Goal: Information Seeking & Learning: Learn about a topic

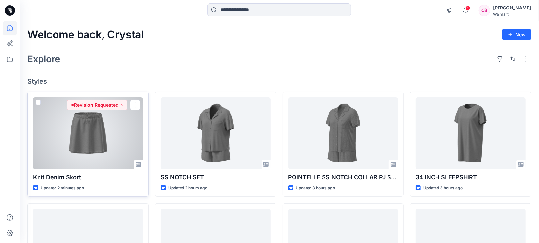
click at [90, 132] on div at bounding box center [88, 133] width 110 height 72
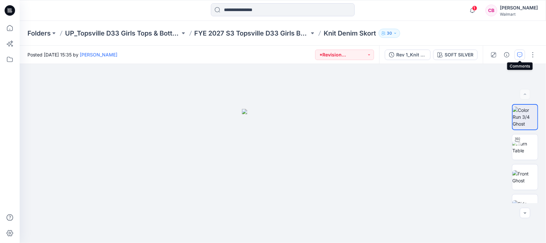
click at [523, 55] on button "button" at bounding box center [519, 55] width 10 height 10
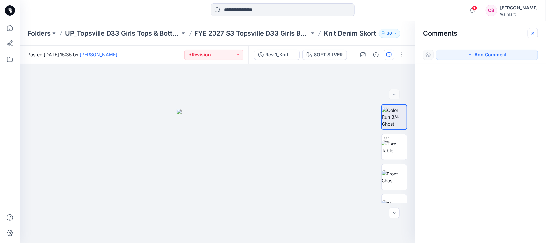
click at [535, 33] on icon "button" at bounding box center [532, 33] width 5 height 5
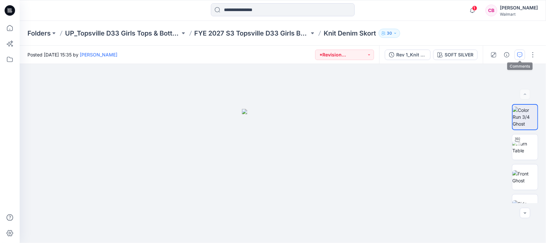
click at [520, 57] on icon "button" at bounding box center [519, 54] width 5 height 5
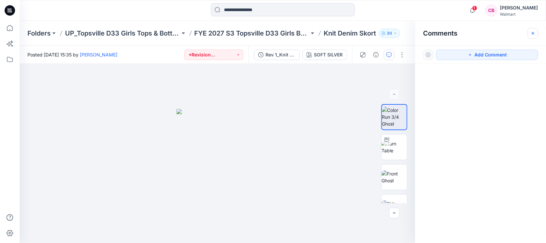
click at [532, 33] on icon "button" at bounding box center [532, 33] width 3 height 3
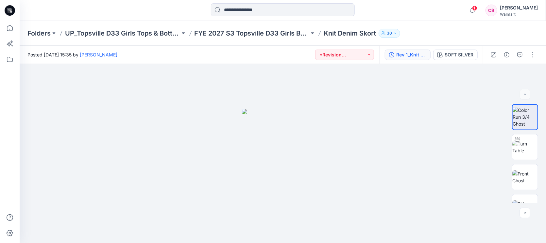
click at [395, 55] on button "Rev 1_Knit Denim Skort" at bounding box center [408, 55] width 46 height 10
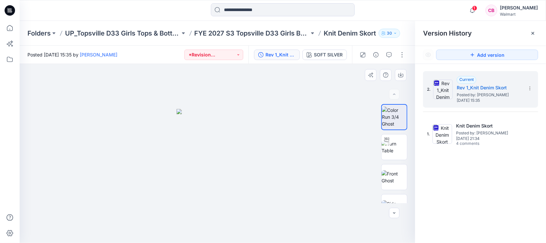
drag, startPoint x: 532, startPoint y: 29, endPoint x: 421, endPoint y: 136, distance: 153.7
click at [533, 29] on div at bounding box center [532, 33] width 10 height 10
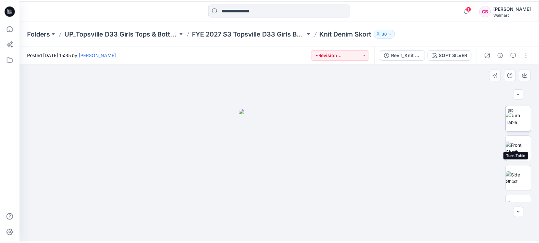
scroll to position [47, 0]
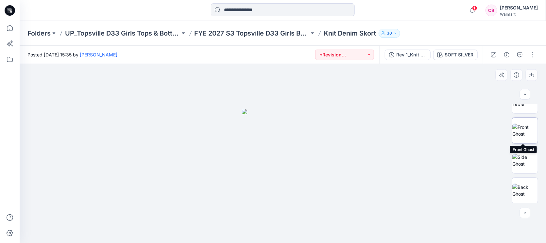
click at [528, 124] on img at bounding box center [524, 131] width 25 height 14
click at [526, 107] on img at bounding box center [524, 101] width 25 height 14
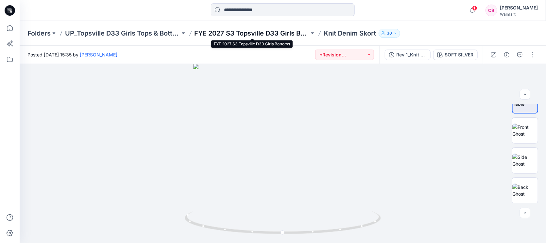
click at [289, 35] on p "FYE 2027 S3 Topsville D33 Girls Bottoms" at bounding box center [251, 33] width 115 height 9
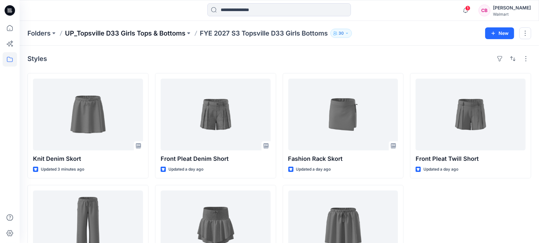
click at [164, 37] on p "UP_Topsville D33 Girls Tops & Bottoms" at bounding box center [125, 33] width 121 height 9
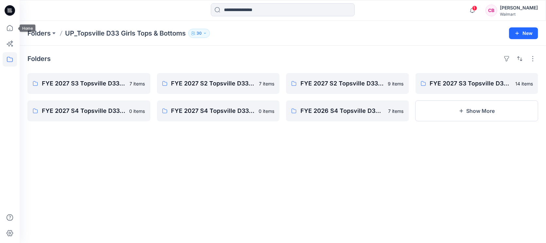
click at [18, 27] on div at bounding box center [10, 121] width 20 height 243
click at [41, 29] on p "Folders" at bounding box center [38, 33] width 23 height 9
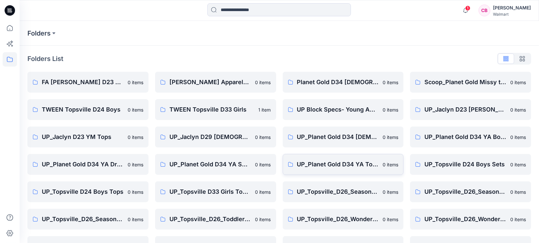
scroll to position [49, 0]
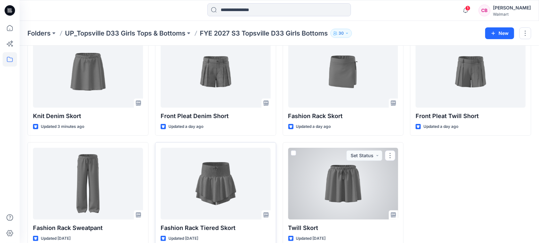
scroll to position [54, 0]
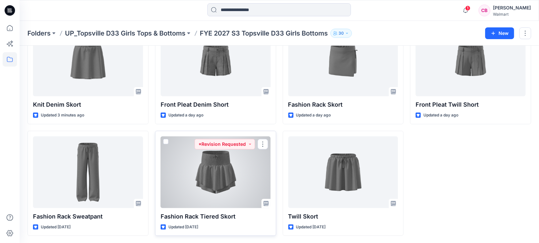
click at [206, 179] on div at bounding box center [216, 173] width 110 height 72
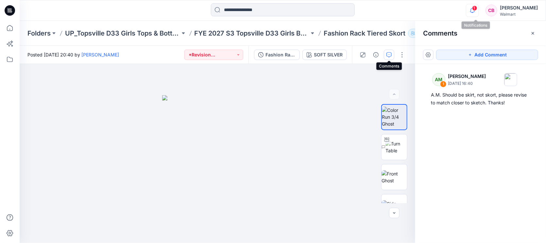
click at [473, 12] on icon "button" at bounding box center [472, 10] width 12 height 13
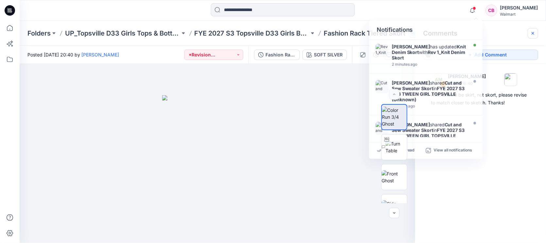
click at [536, 33] on button "button" at bounding box center [532, 33] width 10 height 10
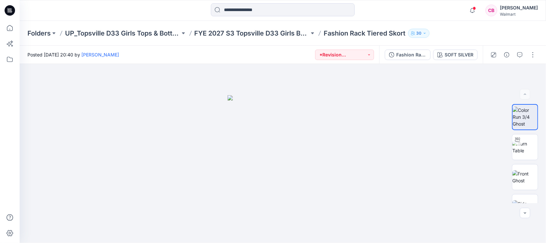
drag, startPoint x: 41, startPoint y: 30, endPoint x: 43, endPoint y: 4, distance: 25.6
click at [41, 29] on p "Folders" at bounding box center [38, 33] width 23 height 9
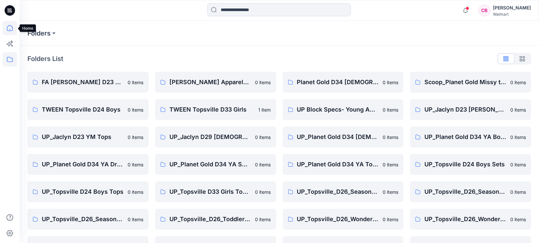
click at [11, 30] on icon at bounding box center [10, 28] width 6 height 6
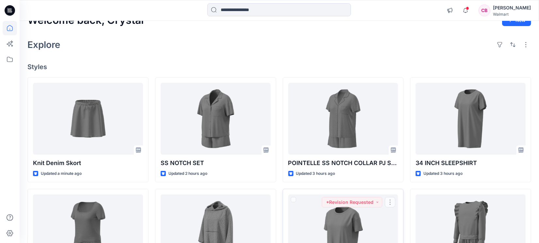
scroll to position [163, 0]
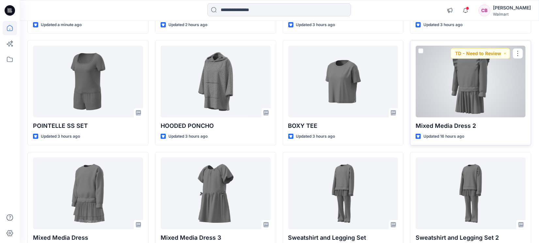
click at [480, 83] on div at bounding box center [471, 82] width 110 height 72
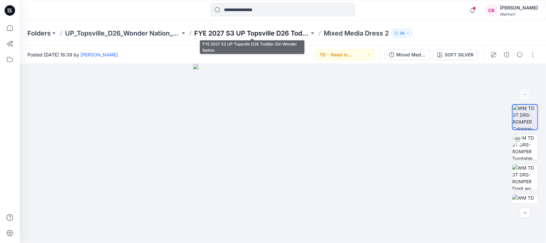
click at [294, 33] on p "FYE 2027 S3 UP Topsville D26 Toddler Girl Wonder Nation" at bounding box center [251, 33] width 115 height 9
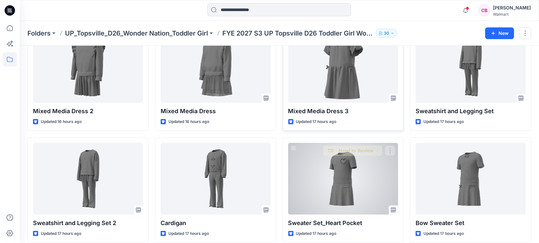
scroll to position [54, 0]
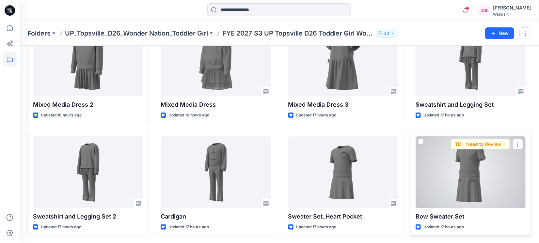
click at [466, 181] on div at bounding box center [471, 173] width 110 height 72
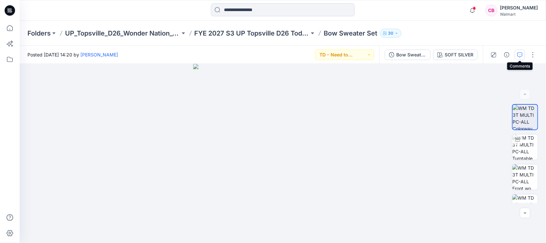
click at [521, 51] on button "button" at bounding box center [519, 55] width 10 height 10
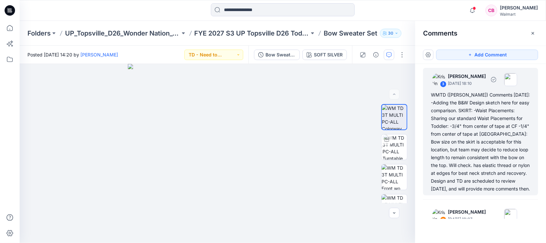
click at [480, 125] on div "WMTD ([PERSON_NAME]) Comments [DATE]: -Adding the B&W Design sketch here for ea…" at bounding box center [480, 142] width 99 height 102
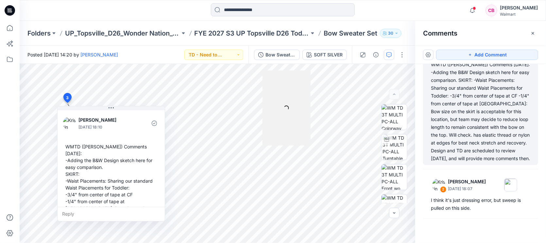
scroll to position [41, 0]
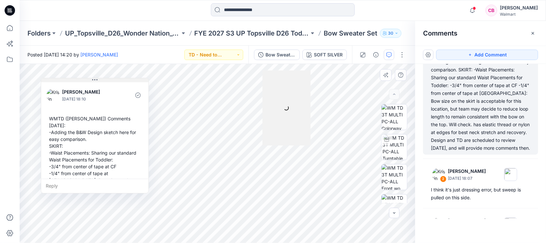
drag, startPoint x: 129, startPoint y: 108, endPoint x: 113, endPoint y: 79, distance: 33.5
click at [113, 79] on button at bounding box center [94, 80] width 107 height 4
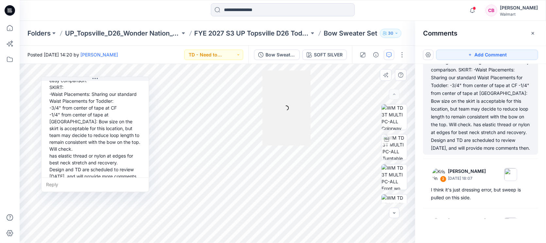
scroll to position [59, 0]
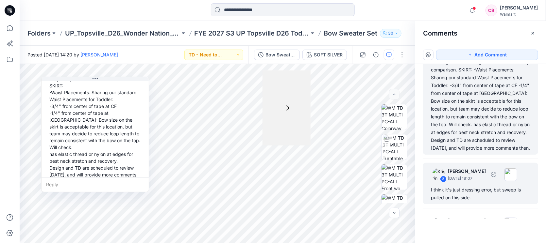
click at [486, 196] on div "I think it's just dressing error, but sweep is pulled on this side." at bounding box center [480, 194] width 99 height 16
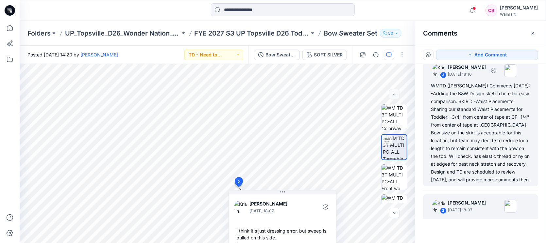
scroll to position [0, 0]
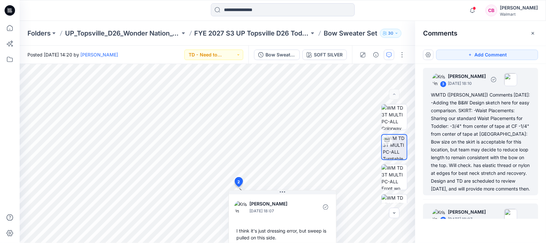
click at [483, 117] on div "WMTD ([PERSON_NAME]) Comments [DATE]: -Adding the B&W Design sketch here for ea…" at bounding box center [480, 142] width 99 height 102
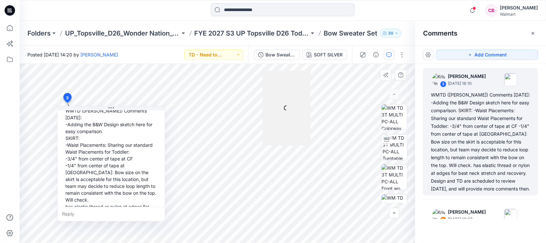
scroll to position [59, 0]
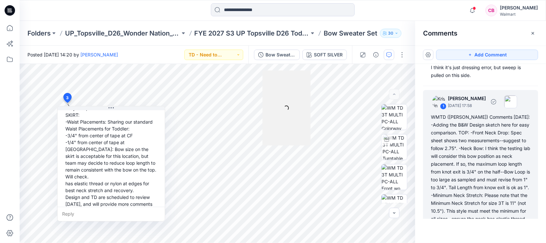
click at [483, 171] on div "WMTD ([PERSON_NAME]) Comments [DATE]: -Adding the B&W Design sketch here for ea…" at bounding box center [480, 199] width 99 height 173
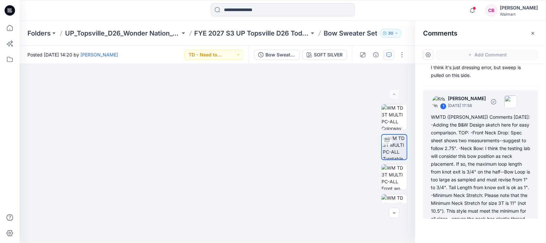
scroll to position [197, 0]
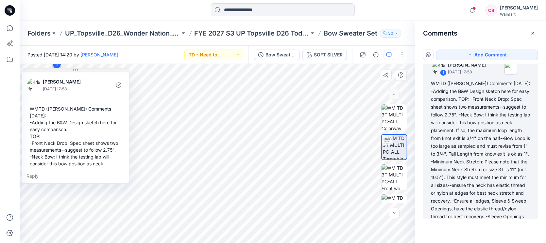
drag, startPoint x: 127, startPoint y: 76, endPoint x: 92, endPoint y: 72, distance: 34.9
click at [92, 72] on button at bounding box center [75, 71] width 107 height 4
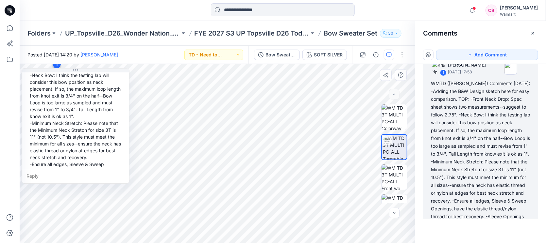
scroll to position [122, 0]
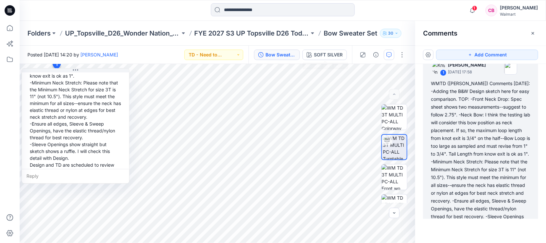
click at [292, 52] on div "Bow Sweater Set" at bounding box center [280, 54] width 30 height 7
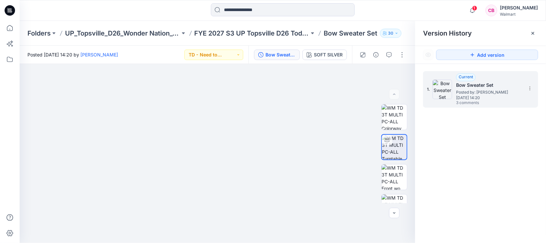
click at [487, 85] on h5 "Bow Sweater Set" at bounding box center [488, 85] width 65 height 8
click at [488, 92] on span "Posted by: [PERSON_NAME]" at bounding box center [488, 92] width 65 height 7
click at [476, 101] on span "3 comments" at bounding box center [479, 103] width 46 height 5
click at [390, 53] on icon "button" at bounding box center [388, 54] width 5 height 5
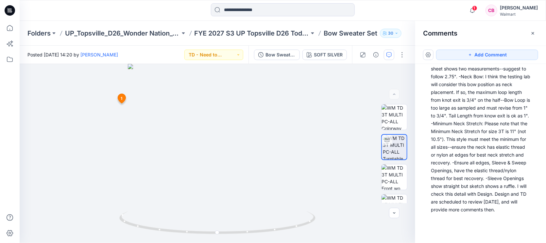
scroll to position [259, 0]
click at [475, 164] on div "WMTD ([PERSON_NAME]) Comments [DATE]: -Adding the B&W Design sketch here for ea…" at bounding box center [480, 126] width 99 height 173
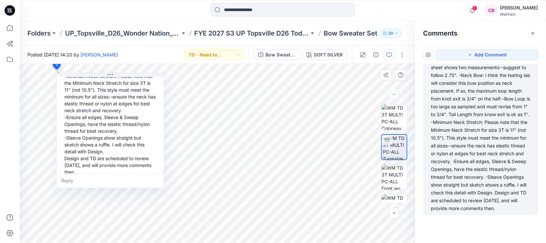
scroll to position [135, 0]
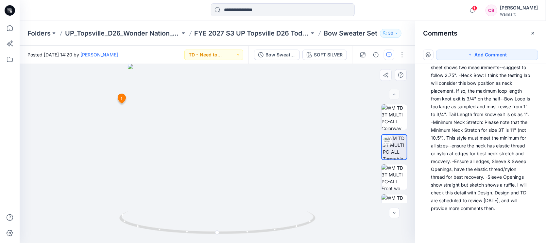
click at [172, 133] on img at bounding box center [217, 153] width 179 height 179
drag, startPoint x: 220, startPoint y: 234, endPoint x: 311, endPoint y: 220, distance: 91.6
click at [311, 220] on icon at bounding box center [218, 224] width 198 height 25
drag, startPoint x: 287, startPoint y: 227, endPoint x: 281, endPoint y: 222, distance: 8.1
click at [232, 241] on div at bounding box center [217, 227] width 196 height 33
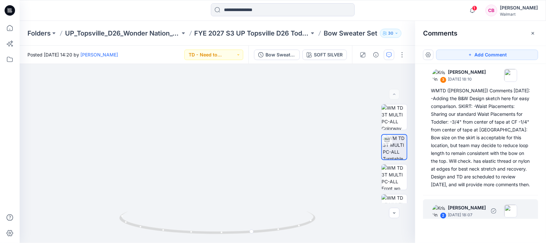
scroll to position [0, 0]
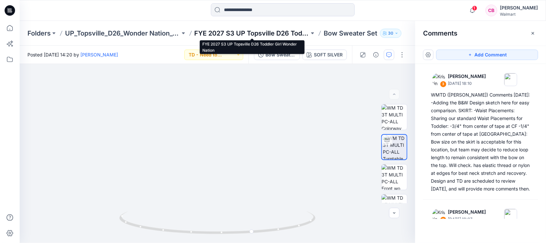
click at [244, 35] on p "FYE 2027 S3 UP Topsville D26 Toddler Girl Wonder Nation" at bounding box center [251, 33] width 115 height 9
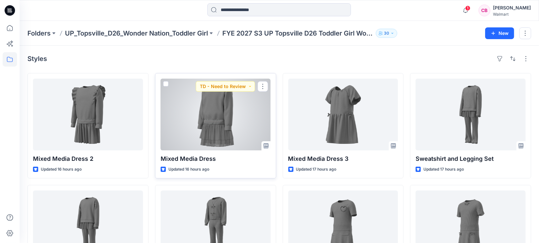
click at [220, 120] on div at bounding box center [216, 115] width 110 height 72
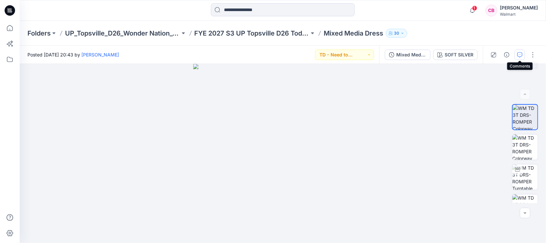
click at [520, 52] on icon "button" at bounding box center [519, 54] width 5 height 5
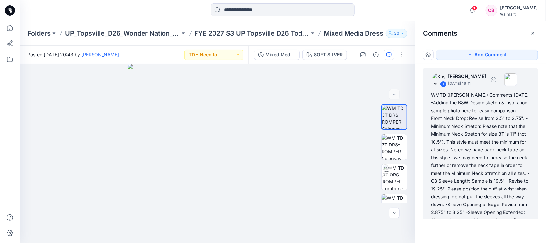
click at [473, 130] on div "WMTD ([PERSON_NAME]) Comments [DATE]: -Adding the B&W Design sketch & inspirati…" at bounding box center [480, 173] width 99 height 165
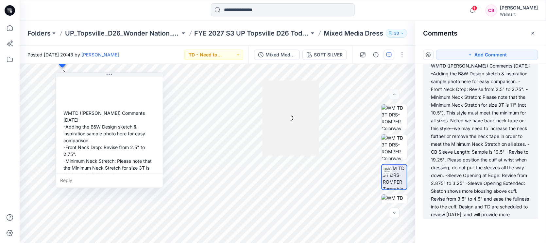
scroll to position [51, 0]
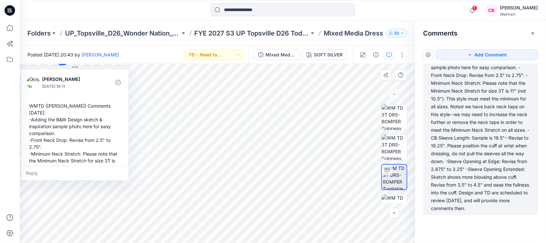
drag, startPoint x: 125, startPoint y: 76, endPoint x: 89, endPoint y: 67, distance: 37.5
click at [89, 67] on button at bounding box center [74, 68] width 107 height 4
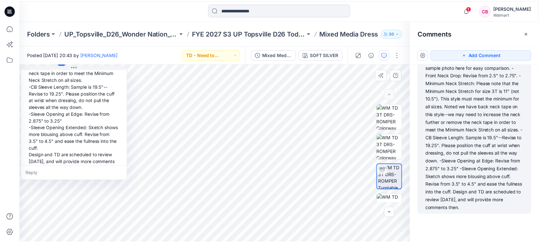
scroll to position [128, 0]
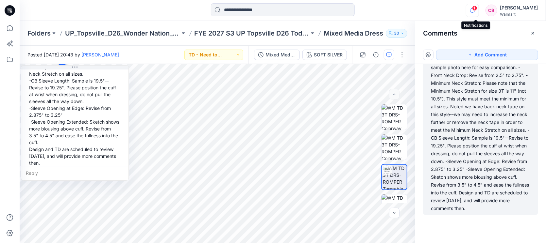
click at [478, 15] on icon "button" at bounding box center [472, 10] width 12 height 13
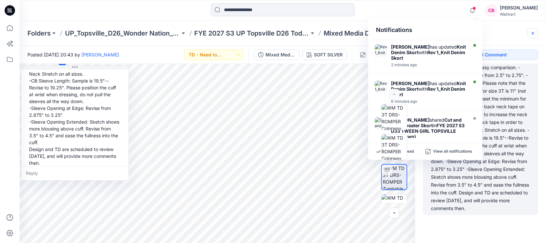
click at [533, 36] on button "button" at bounding box center [532, 33] width 10 height 10
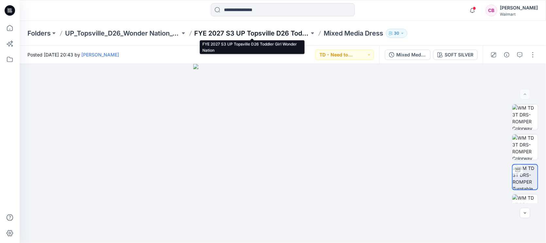
click at [238, 29] on p "FYE 2027 S3 UP Topsville D26 Toddler Girl Wonder Nation" at bounding box center [251, 33] width 115 height 9
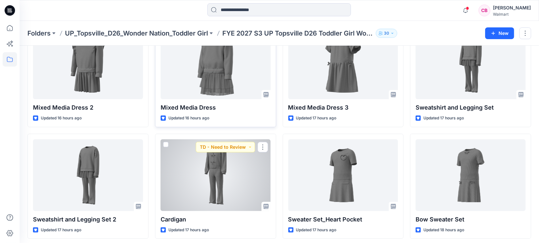
scroll to position [54, 0]
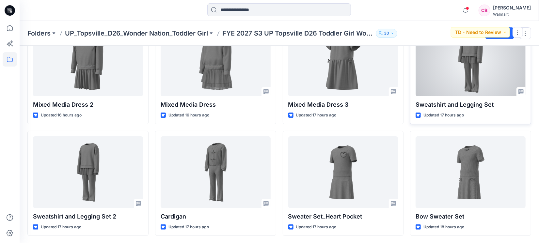
click at [471, 65] on div at bounding box center [471, 61] width 110 height 72
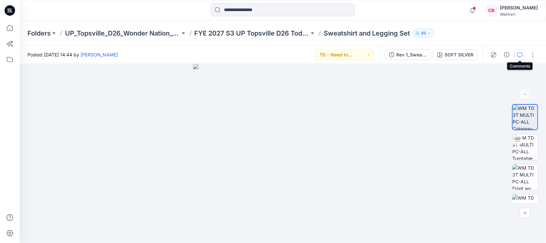
click at [520, 55] on icon "button" at bounding box center [520, 54] width 2 height 0
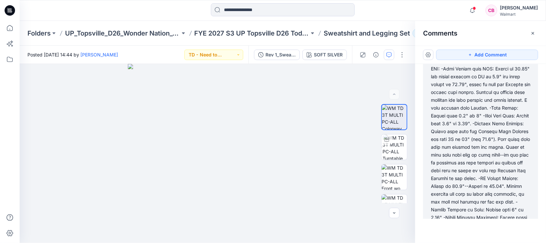
scroll to position [204, 0]
click at [488, 112] on div at bounding box center [480, 155] width 99 height 212
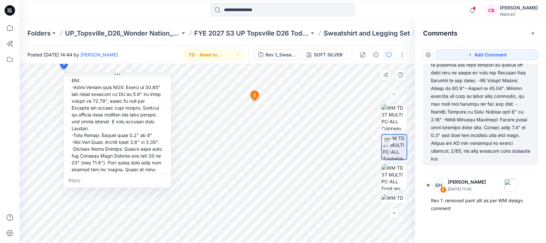
scroll to position [0, 0]
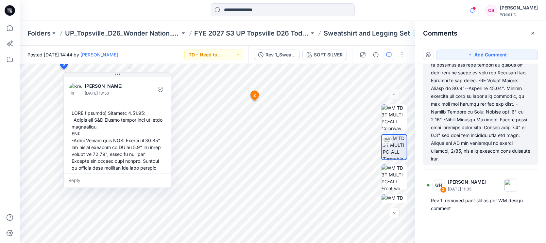
click at [478, 14] on icon "button" at bounding box center [472, 10] width 12 height 13
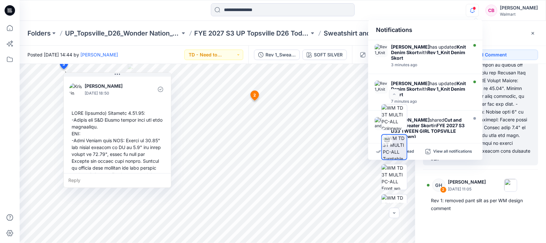
click at [475, 11] on icon "button" at bounding box center [472, 10] width 12 height 13
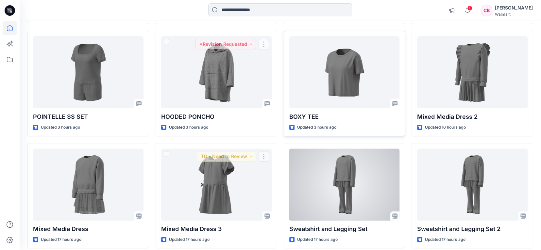
scroll to position [202, 0]
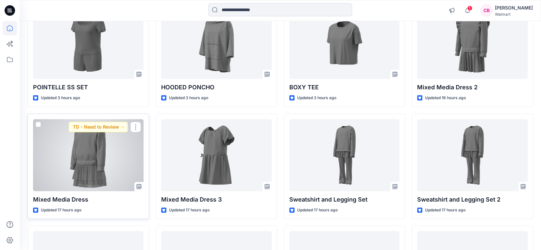
click at [89, 159] on div at bounding box center [88, 155] width 110 height 72
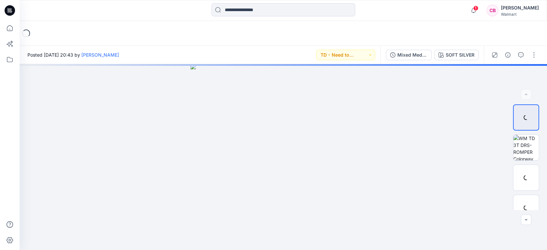
click at [520, 52] on icon "button" at bounding box center [520, 54] width 5 height 5
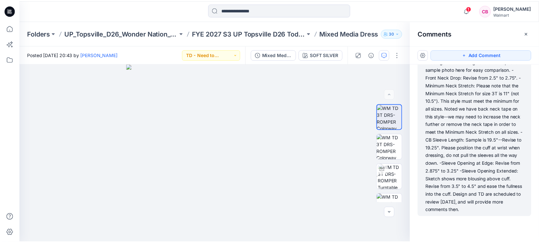
scroll to position [51, 0]
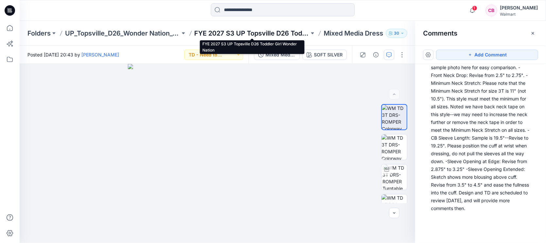
click at [276, 30] on p "FYE 2027 S3 UP Topsville D26 Toddler Girl Wonder Nation" at bounding box center [251, 33] width 115 height 9
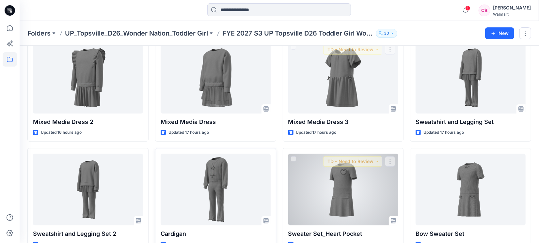
scroll to position [54, 0]
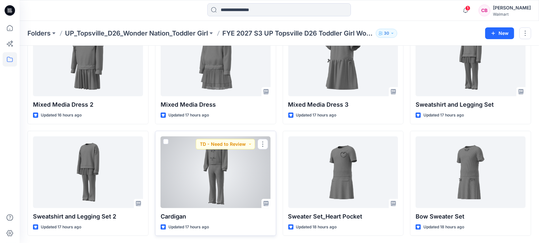
click at [216, 166] on div at bounding box center [216, 173] width 110 height 72
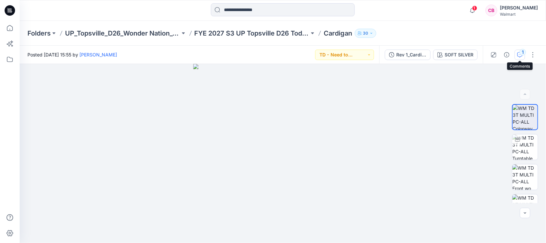
click at [521, 53] on div "1" at bounding box center [522, 52] width 7 height 7
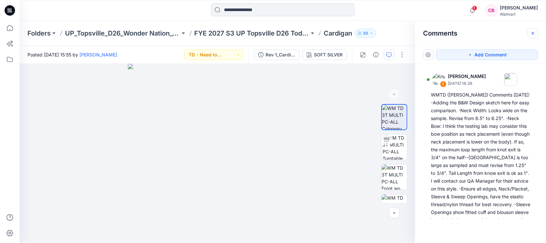
click at [535, 34] on icon "button" at bounding box center [532, 33] width 5 height 5
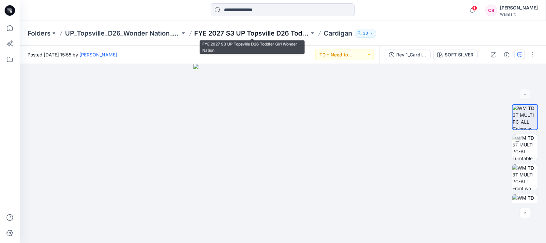
click at [279, 33] on p "FYE 2027 S3 UP Topsville D26 Toddler Girl Wonder Nation" at bounding box center [251, 33] width 115 height 9
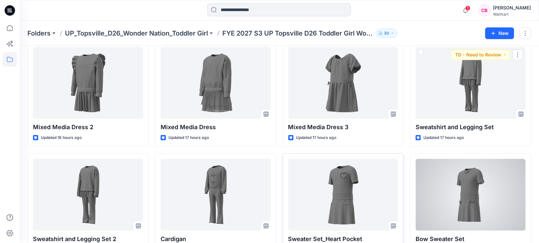
scroll to position [54, 0]
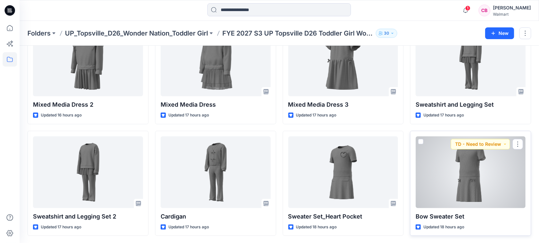
click at [472, 172] on div at bounding box center [471, 173] width 110 height 72
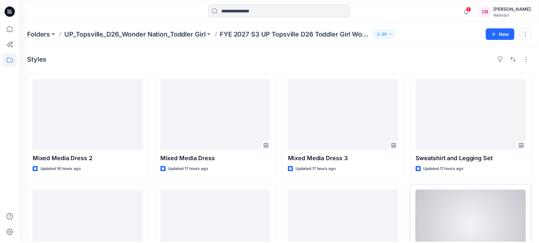
scroll to position [54, 0]
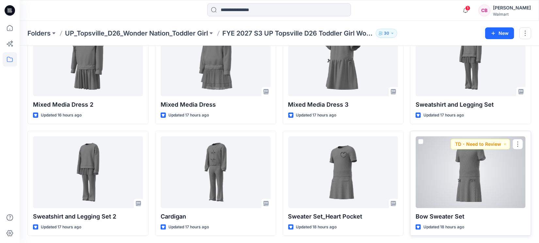
click at [466, 190] on div at bounding box center [471, 173] width 110 height 72
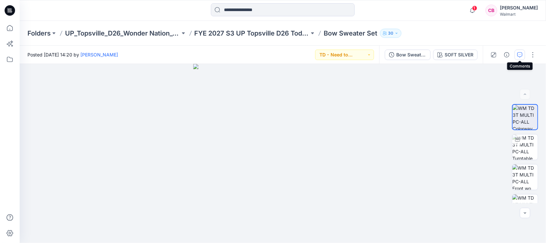
click at [524, 55] on button "button" at bounding box center [519, 55] width 10 height 10
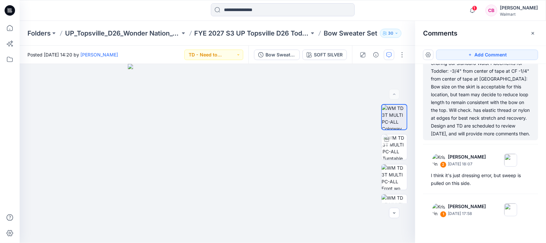
scroll to position [96, 0]
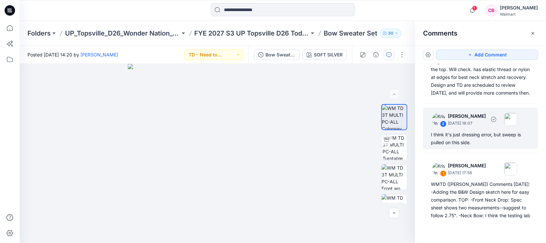
click at [483, 141] on div "I think it's just dressing error, but sweep is pulled on this side." at bounding box center [480, 139] width 99 height 16
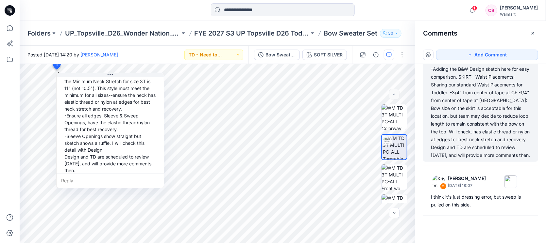
scroll to position [0, 0]
